Goal: Transaction & Acquisition: Purchase product/service

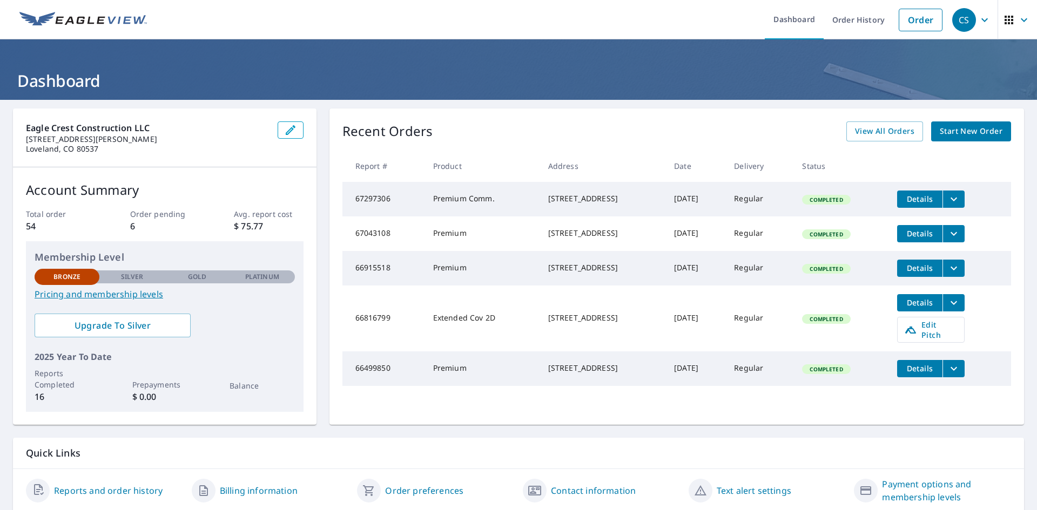
click at [977, 127] on span "Start New Order" at bounding box center [971, 132] width 63 height 14
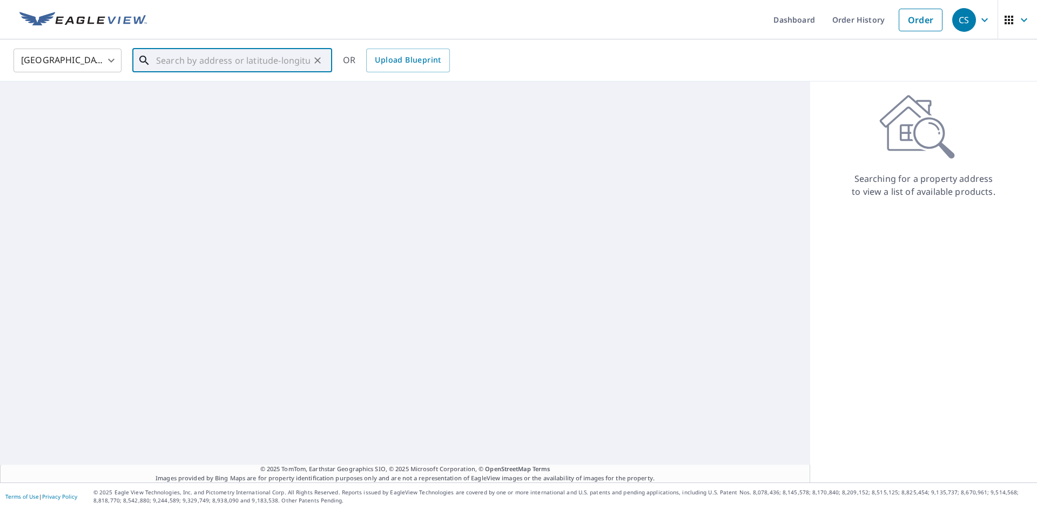
click at [171, 64] on input "text" at bounding box center [233, 60] width 154 height 30
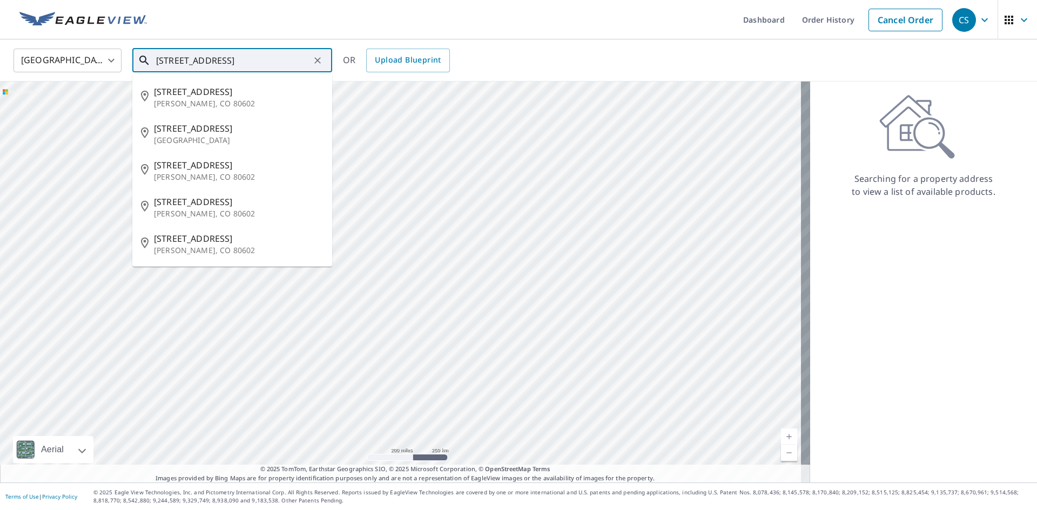
type input "[STREET_ADDRESS]"
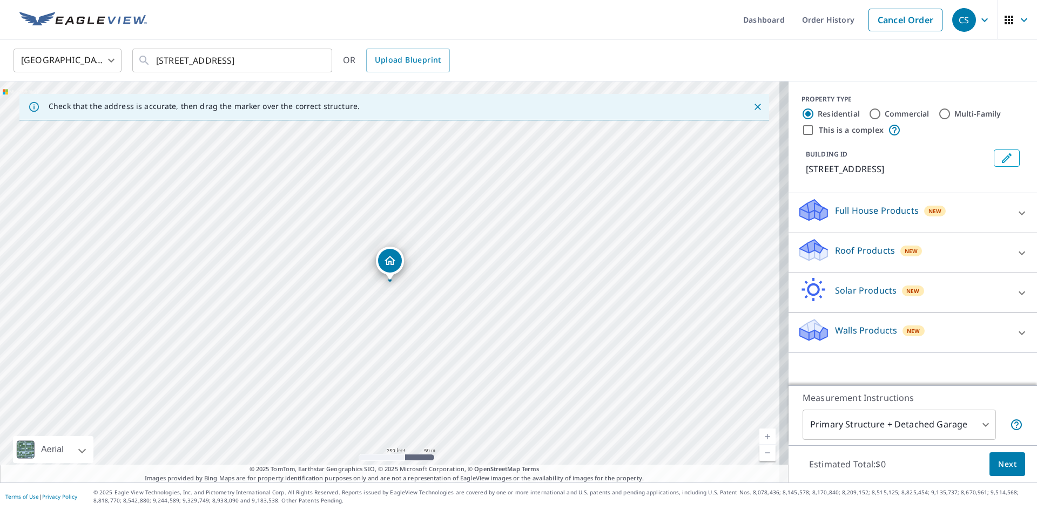
click at [995, 249] on div "Roof Products New" at bounding box center [903, 253] width 212 height 31
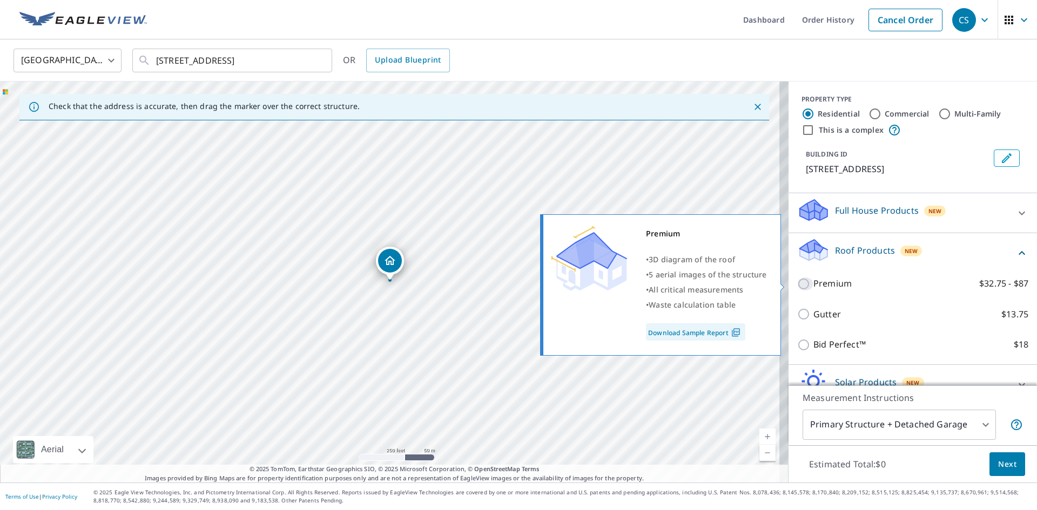
click at [797, 281] on input "Premium $32.75 - $87" at bounding box center [805, 284] width 16 height 13
checkbox input "true"
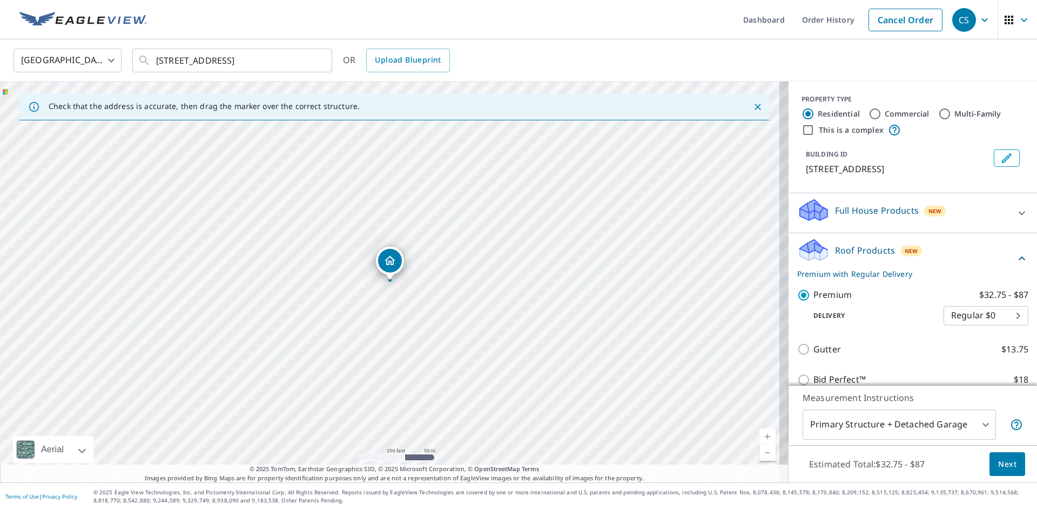
click at [759, 435] on link "Current Level 17, Zoom In" at bounding box center [767, 437] width 16 height 16
click at [759, 435] on link "Current Level 18, Zoom In" at bounding box center [767, 437] width 16 height 16
click at [759, 435] on link "Current Level 18.825096504444872, Zoom In Disabled" at bounding box center [767, 437] width 16 height 16
click at [759, 435] on link "Current Level 20, Zoom In Disabled" at bounding box center [767, 437] width 16 height 16
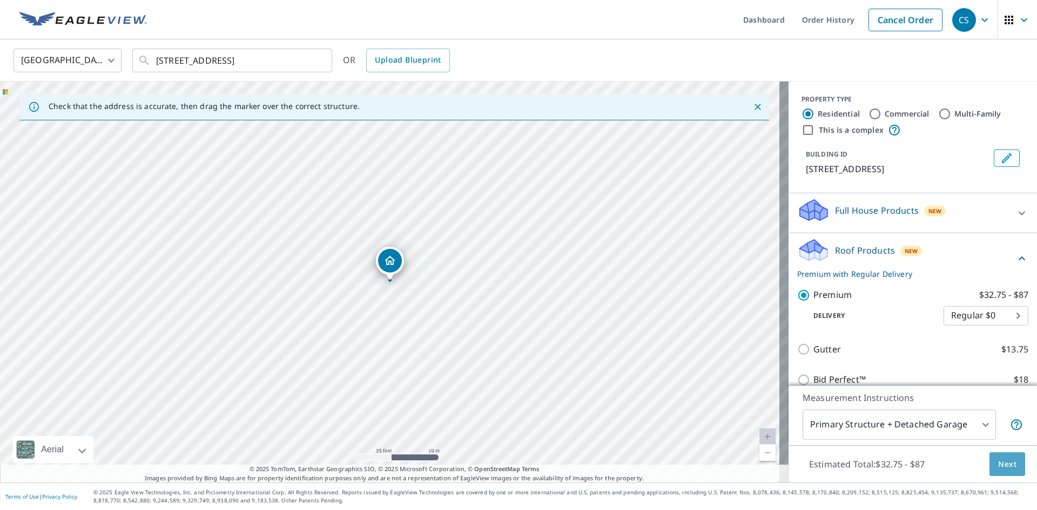
click at [998, 470] on span "Next" at bounding box center [1007, 465] width 18 height 14
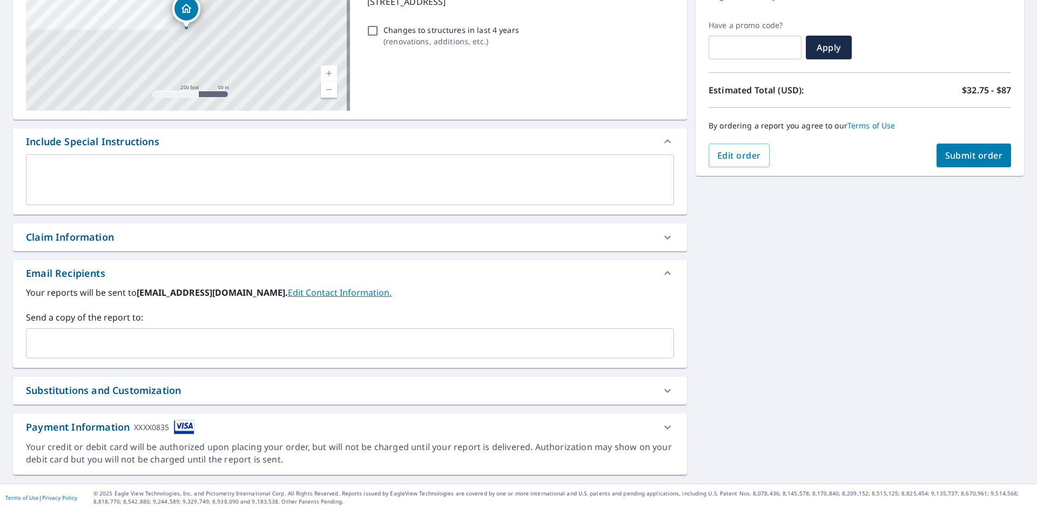
scroll to position [170, 0]
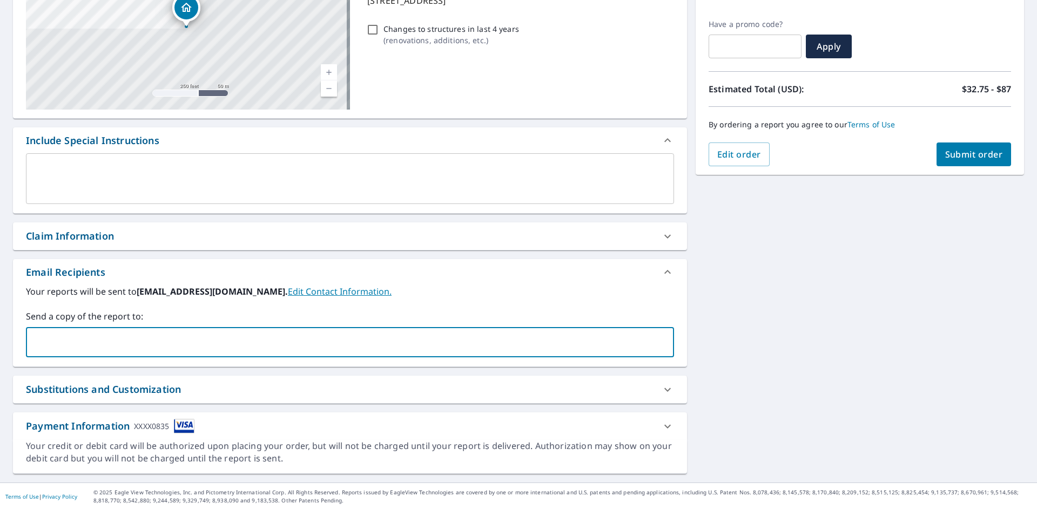
click at [63, 345] on input "text" at bounding box center [342, 342] width 622 height 21
type input "[PERSON_NAME][EMAIL_ADDRESS][DOMAIN_NAME],"
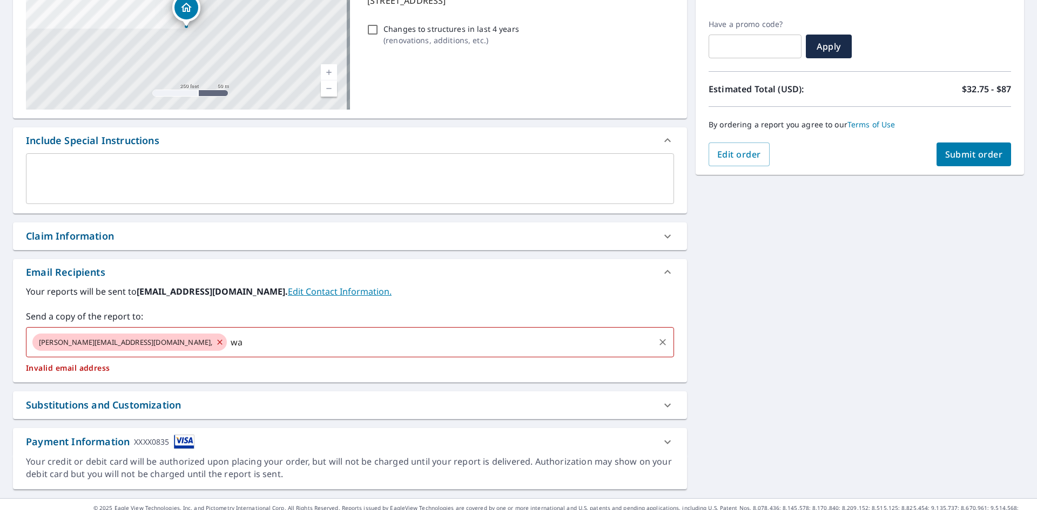
type input "w"
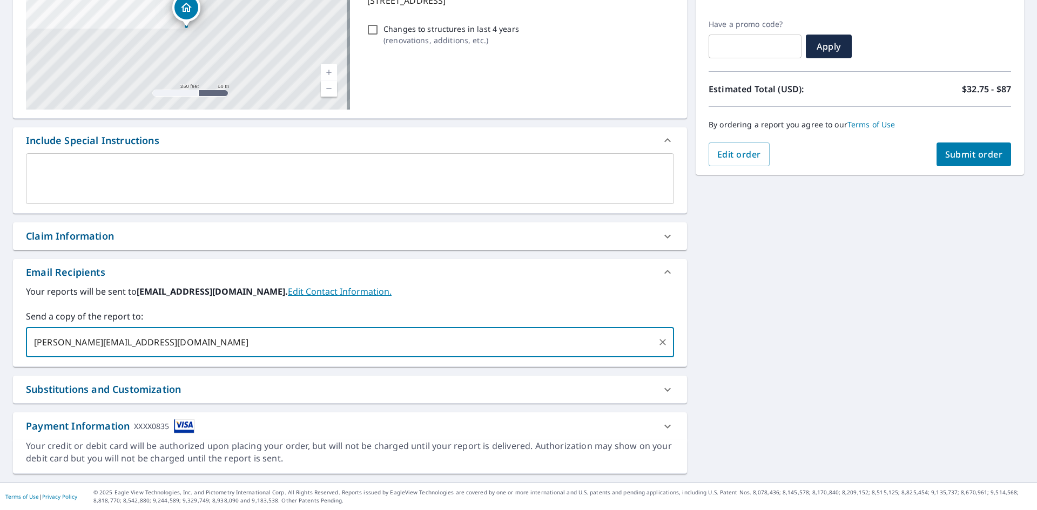
type input "[PERSON_NAME][EMAIL_ADDRESS][DOMAIN_NAME]"
click at [955, 155] on span "Submit order" at bounding box center [974, 155] width 58 height 12
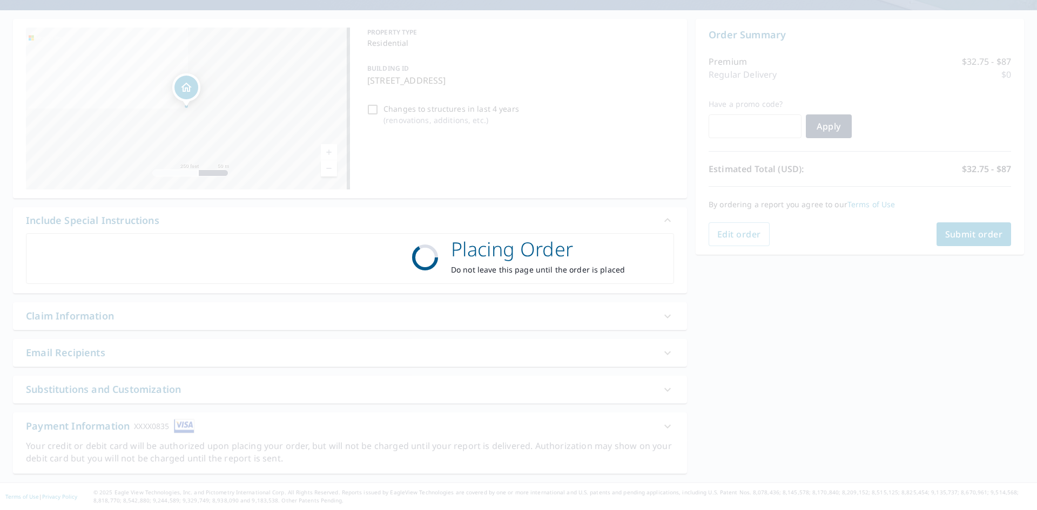
scroll to position [90, 0]
